Goal: Navigation & Orientation: Find specific page/section

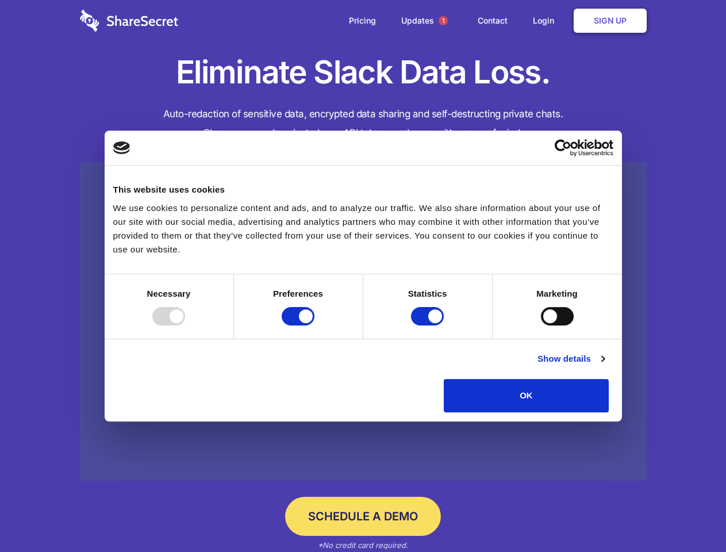
click at [185, 326] on div at bounding box center [168, 316] width 33 height 18
click at [315, 326] on input "Preferences" at bounding box center [298, 316] width 33 height 18
checkbox input "false"
click at [429, 326] on input "Statistics" at bounding box center [427, 316] width 33 height 18
checkbox input "false"
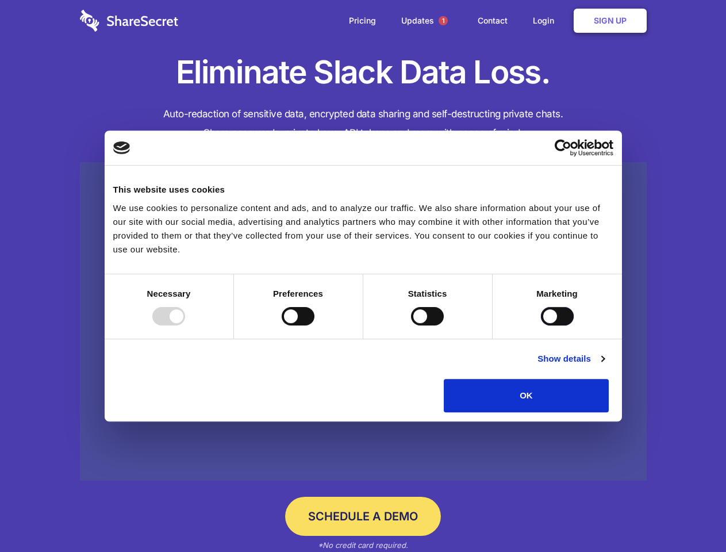
click at [541, 326] on input "Marketing" at bounding box center [557, 316] width 33 height 18
checkbox input "true"
click at [604, 366] on link "Show details" at bounding box center [571, 359] width 67 height 14
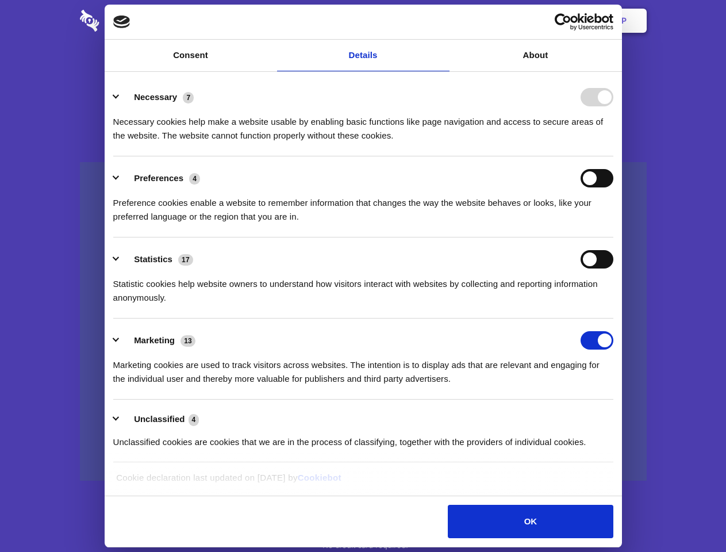
click at [614, 156] on li "Necessary 7 Necessary cookies help make a website usable by enabling basic func…" at bounding box center [363, 115] width 500 height 81
click at [443, 21] on span "1" at bounding box center [443, 20] width 9 height 9
